Goal: Information Seeking & Learning: Learn about a topic

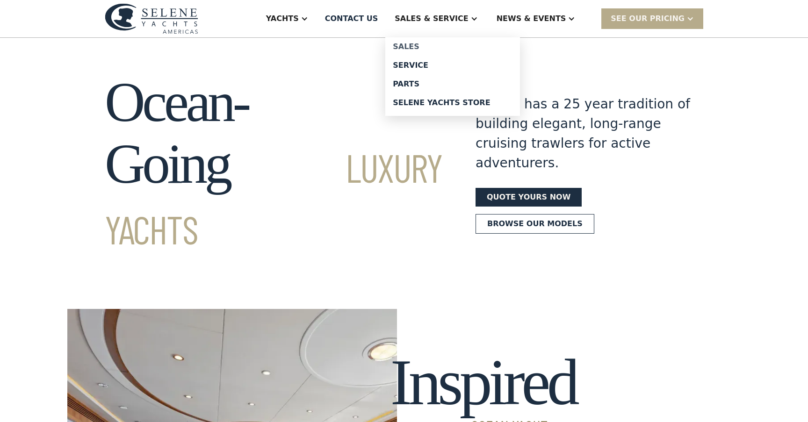
click at [441, 45] on div "Sales" at bounding box center [453, 46] width 120 height 7
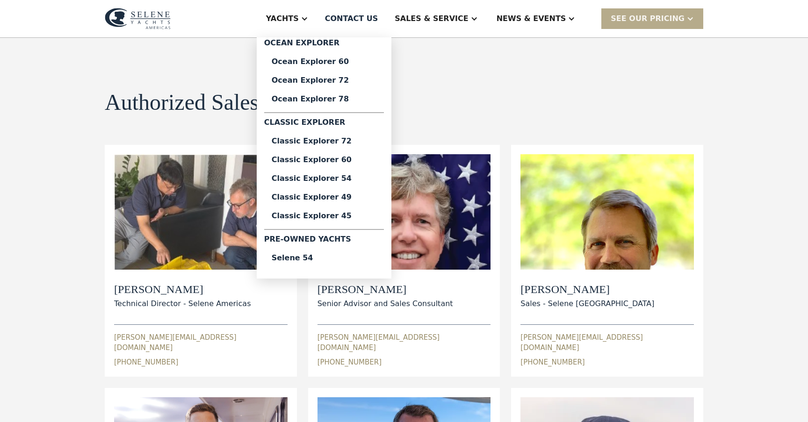
click at [308, 16] on div at bounding box center [304, 18] width 7 height 7
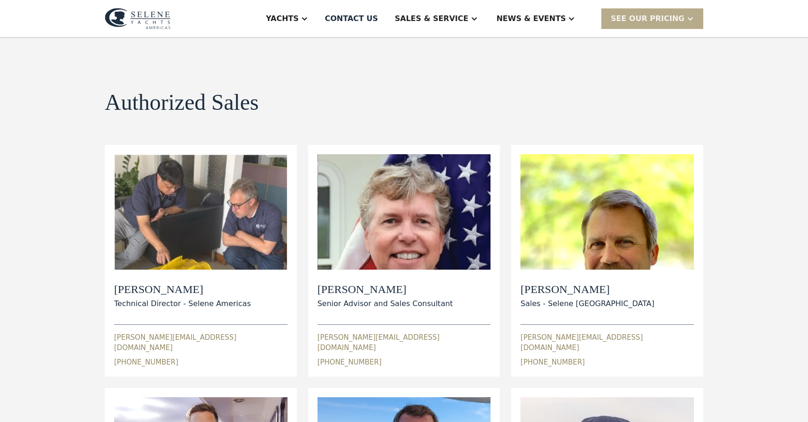
click at [308, 16] on div at bounding box center [304, 18] width 7 height 7
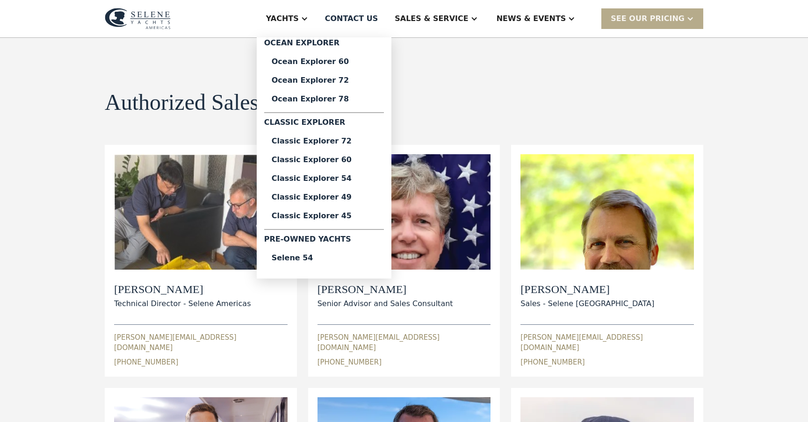
click at [320, 241] on div "Pre-Owned Yachts" at bounding box center [324, 241] width 120 height 15
click at [332, 242] on div "Pre-Owned Yachts" at bounding box center [324, 241] width 120 height 15
click at [331, 258] on div "Selene 54" at bounding box center [324, 257] width 105 height 7
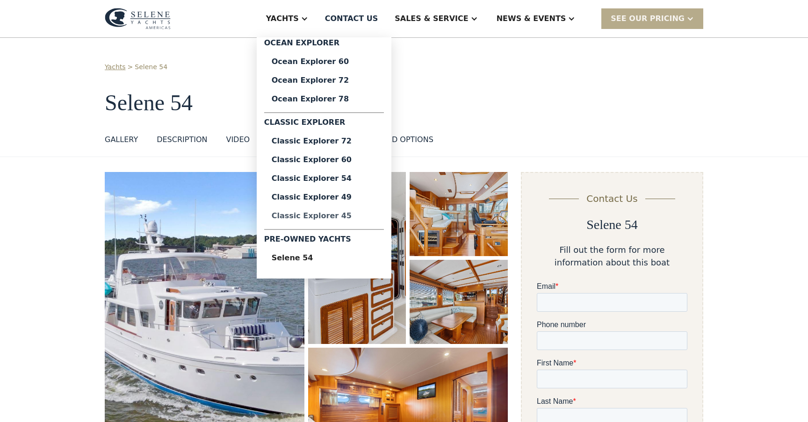
click at [328, 216] on div "Classic Explorer 45" at bounding box center [324, 215] width 105 height 7
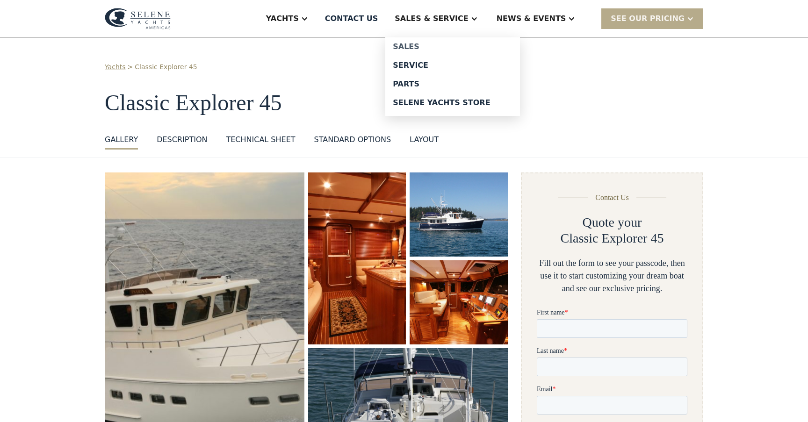
click at [441, 47] on div "Sales" at bounding box center [453, 46] width 120 height 7
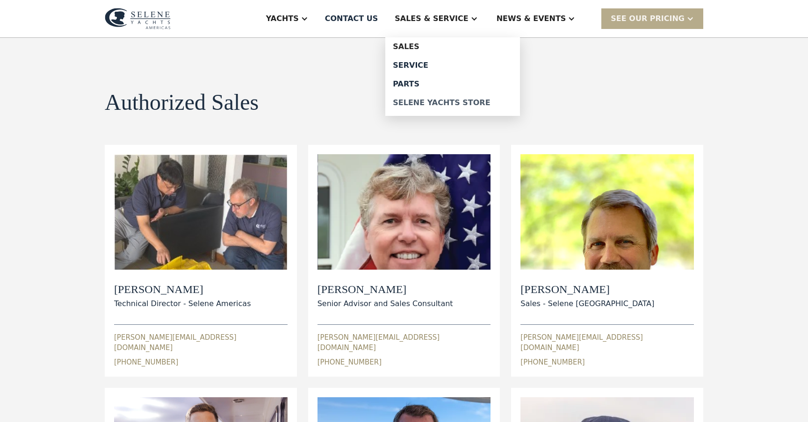
click at [463, 103] on div "Selene Yachts Store" at bounding box center [453, 102] width 120 height 7
